Goal: Information Seeking & Learning: Learn about a topic

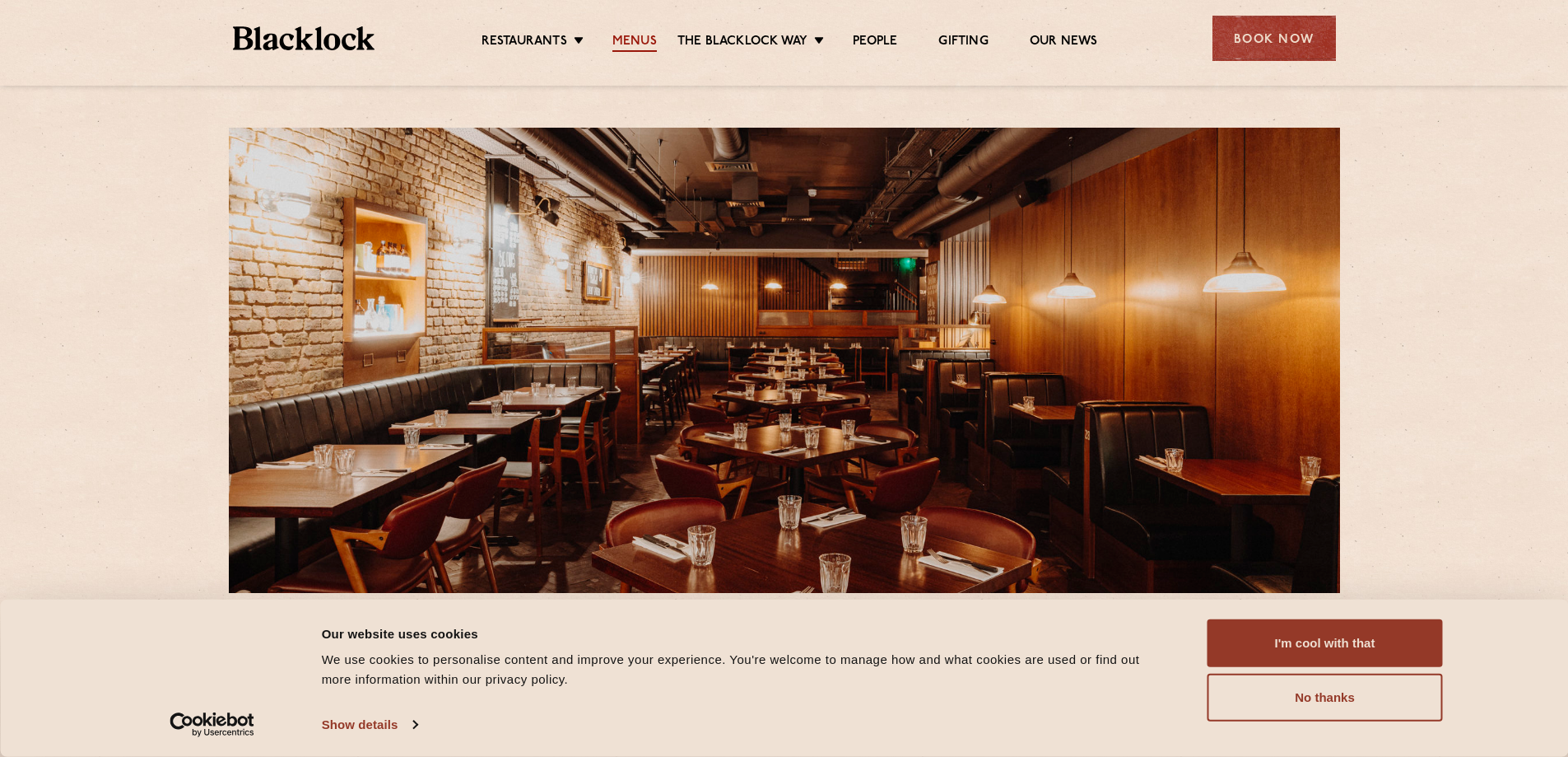
click at [643, 44] on link "Menus" at bounding box center [635, 42] width 45 height 18
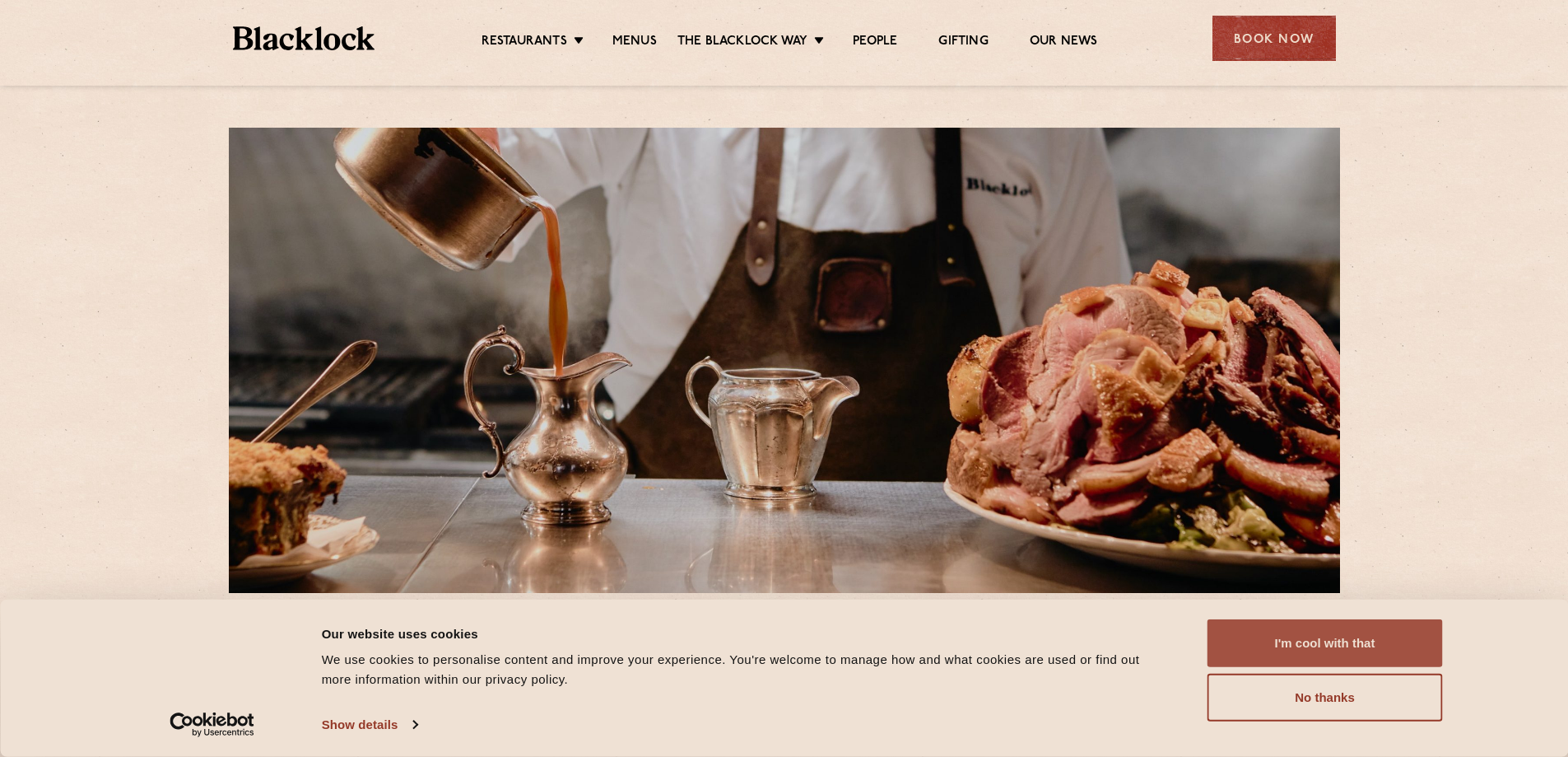
click at [1320, 636] on button "I'm cool with that" at bounding box center [1326, 643] width 236 height 48
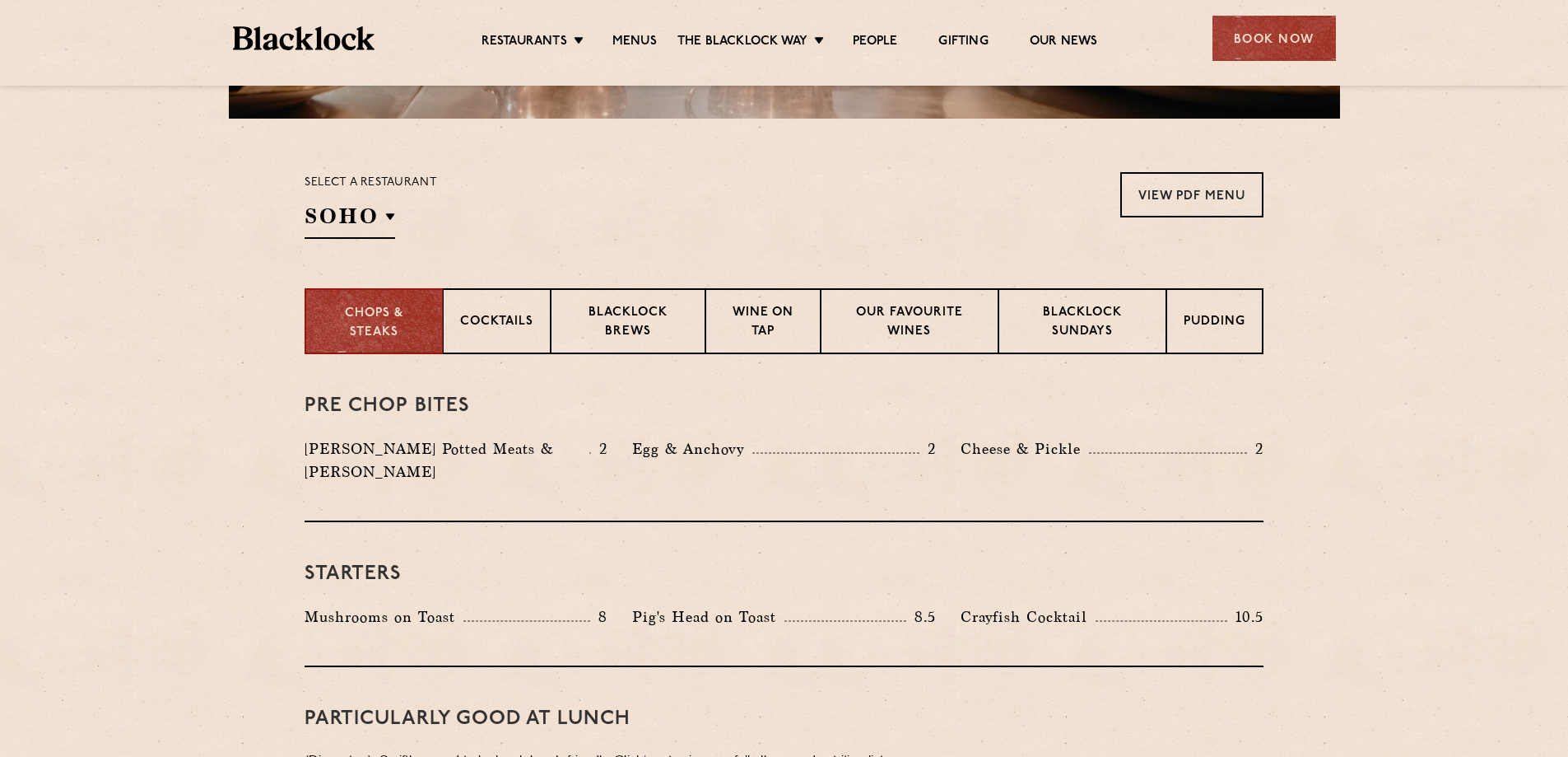
scroll to position [494, 0]
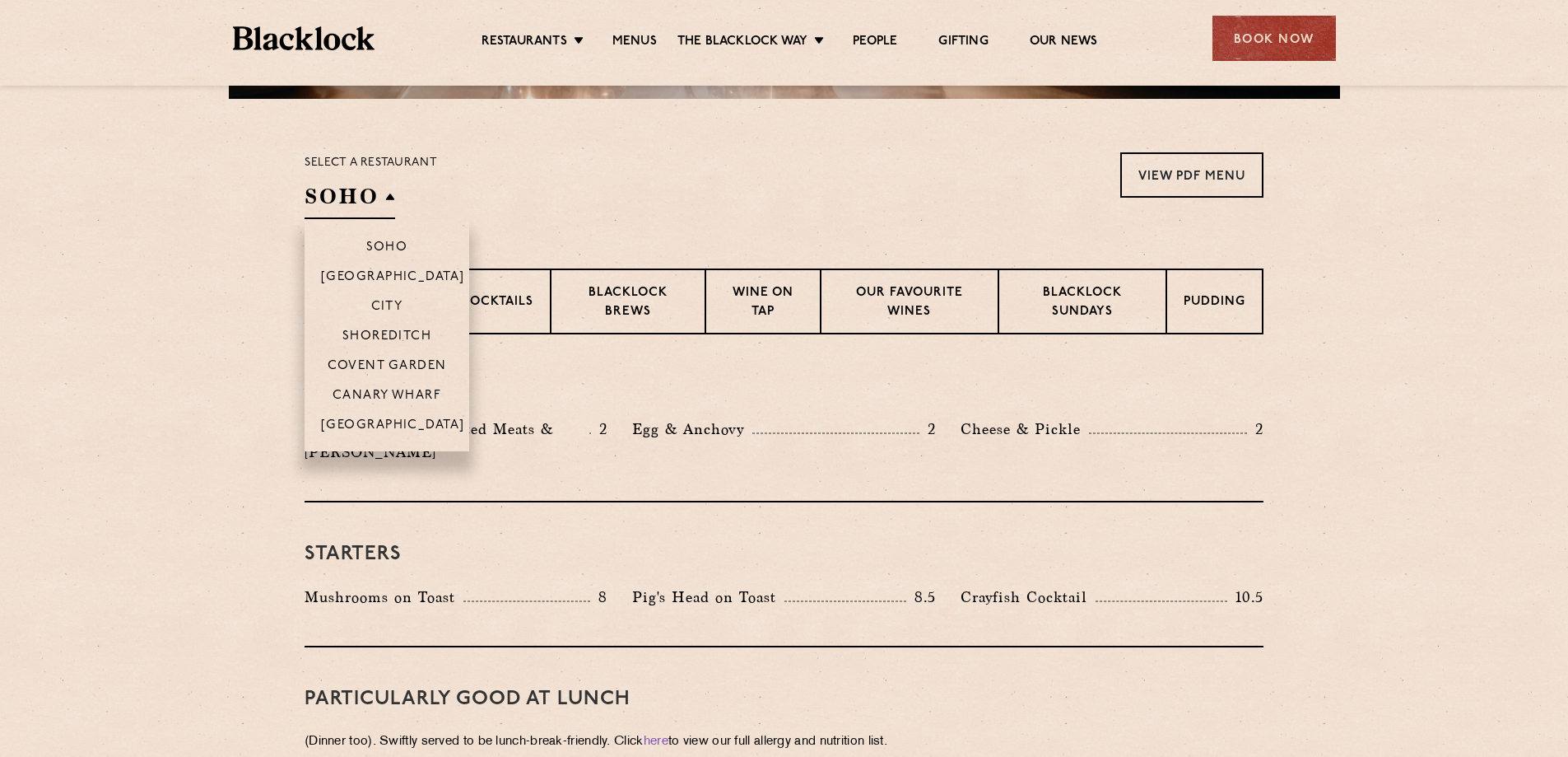
click at [381, 189] on h2 "SOHO" at bounding box center [350, 200] width 91 height 37
click at [400, 359] on p "Covent Garden" at bounding box center [387, 368] width 120 height 17
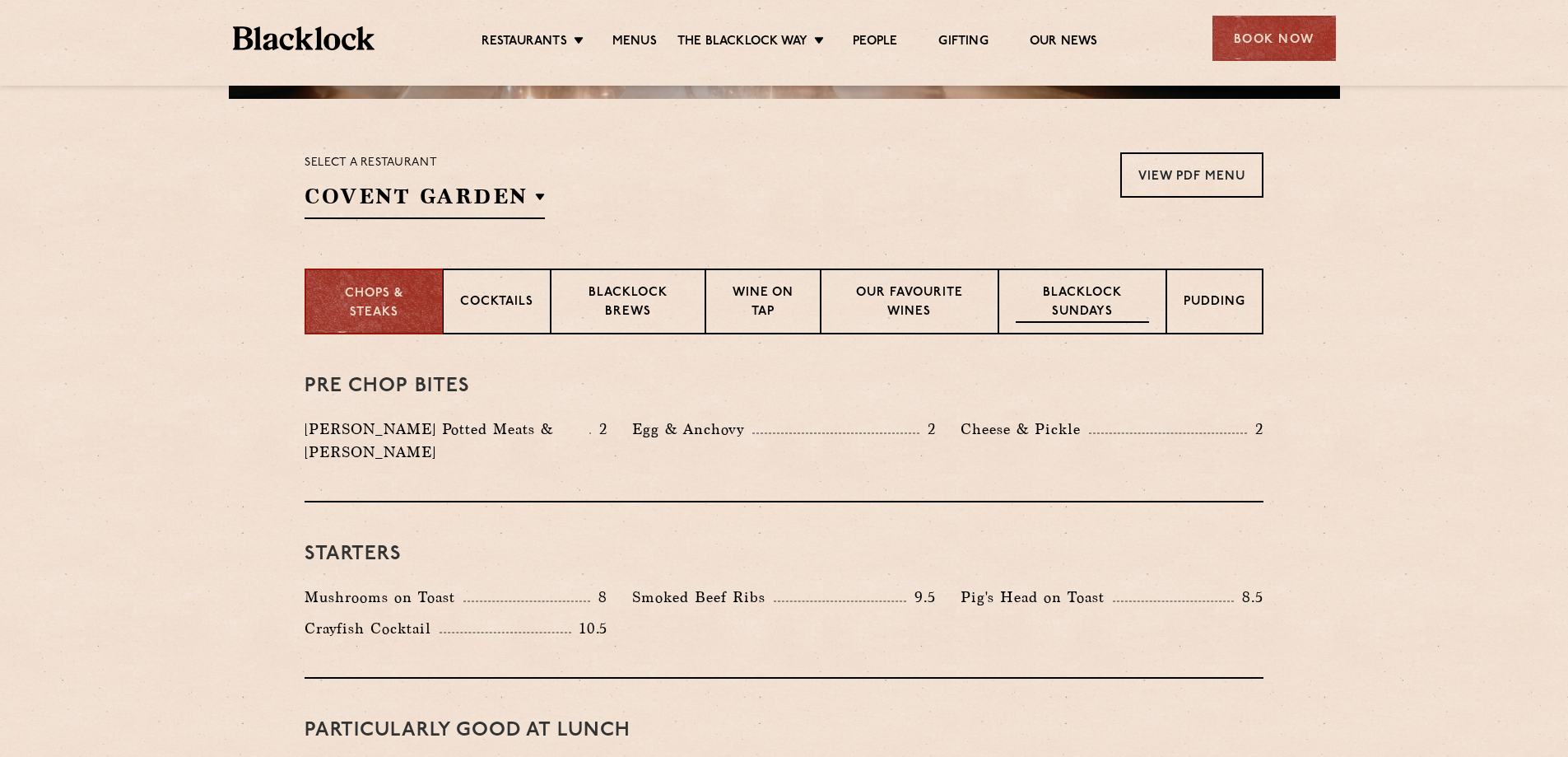
click at [1069, 301] on p "Blacklock Sundays" at bounding box center [1082, 303] width 134 height 38
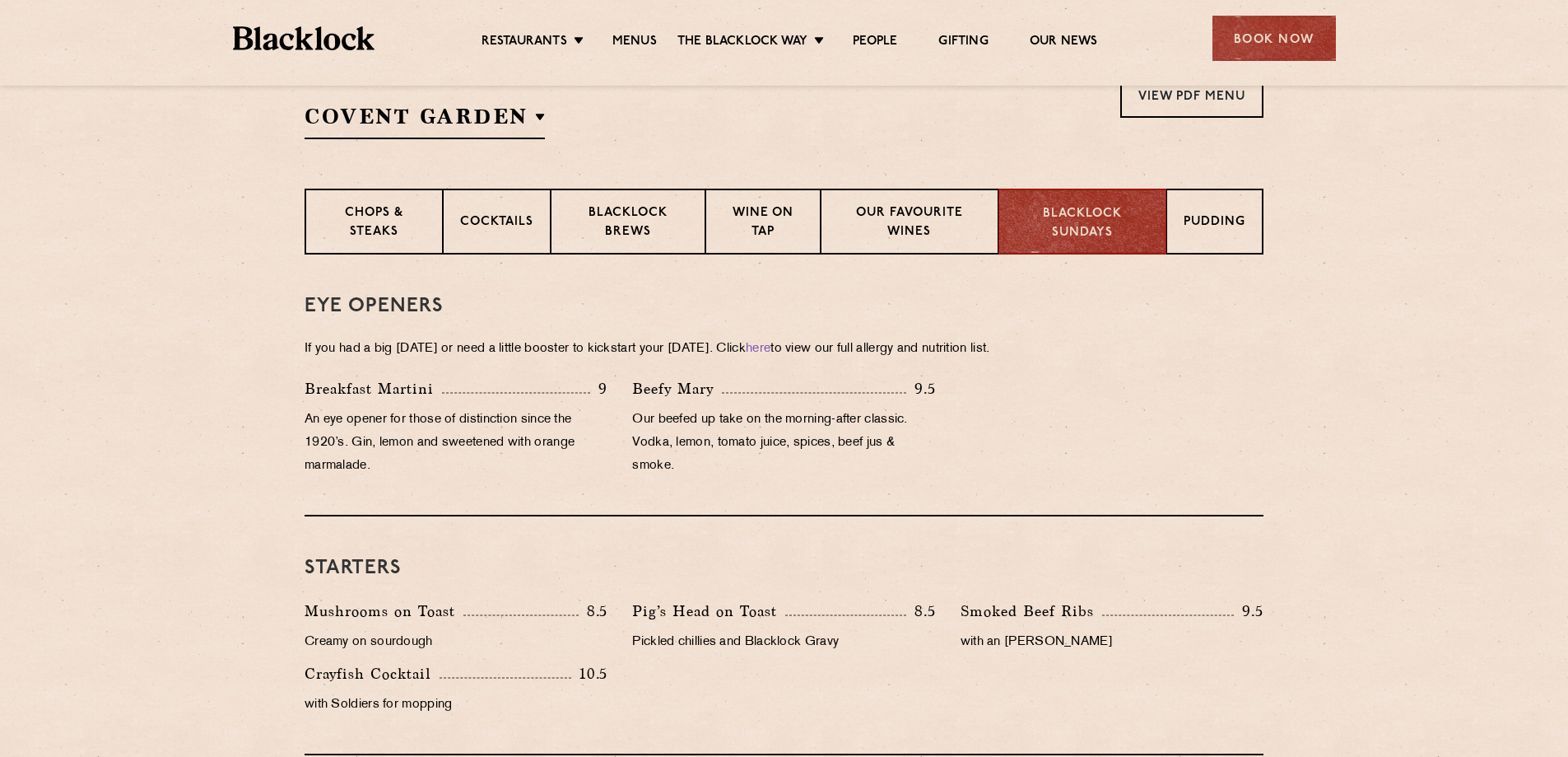
scroll to position [142, 0]
